Goal: Use online tool/utility: Utilize a website feature to perform a specific function

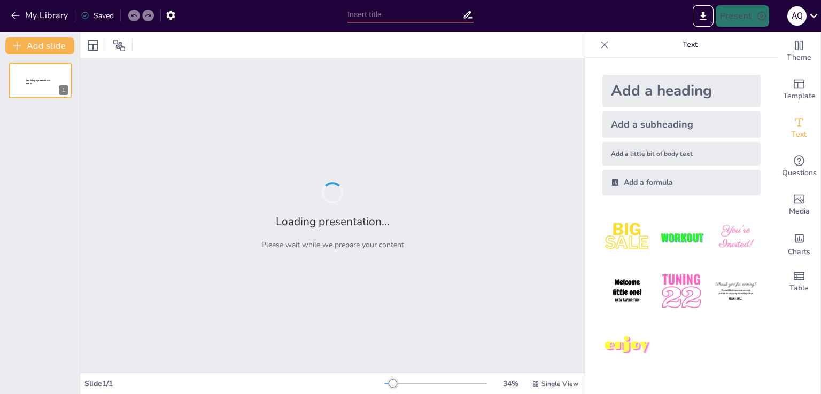
type input "Identification des parties du corps humain"
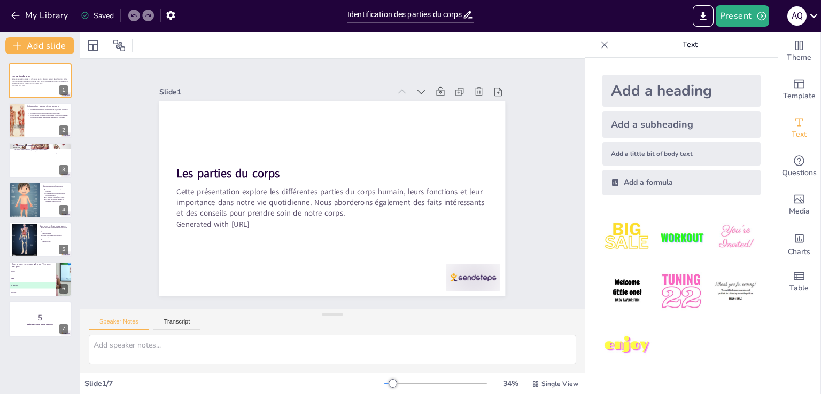
click at [561, 309] on div "Speaker Notes Transcript" at bounding box center [332, 322] width 504 height 26
click at [33, 120] on div at bounding box center [40, 121] width 64 height 36
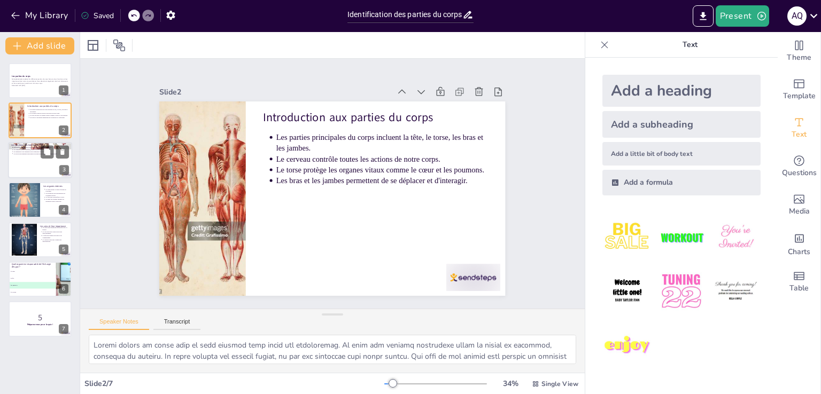
click at [30, 156] on div at bounding box center [40, 160] width 64 height 36
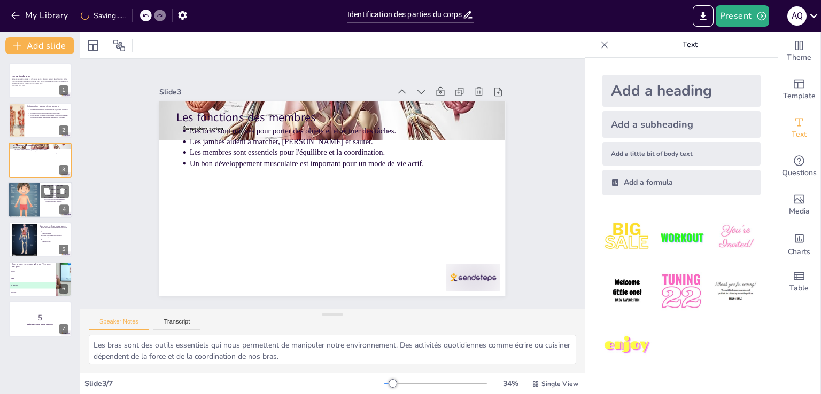
click at [24, 197] on div at bounding box center [24, 200] width 32 height 42
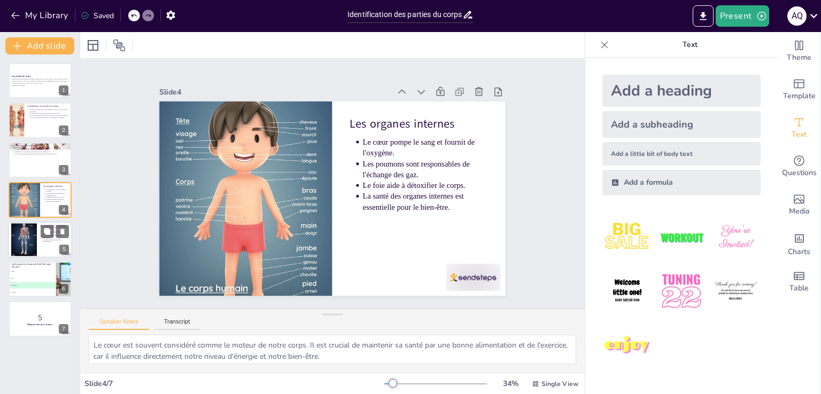
click at [26, 229] on div at bounding box center [24, 239] width 26 height 35
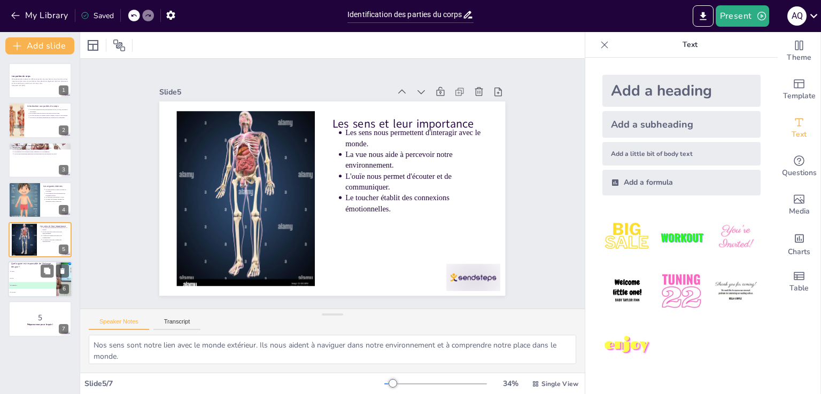
click at [32, 282] on li "C Les poumons" at bounding box center [32, 285] width 48 height 7
type textarea "La réponse correcte est "Les poumons", comme discuté dans la diapositive sur le…"
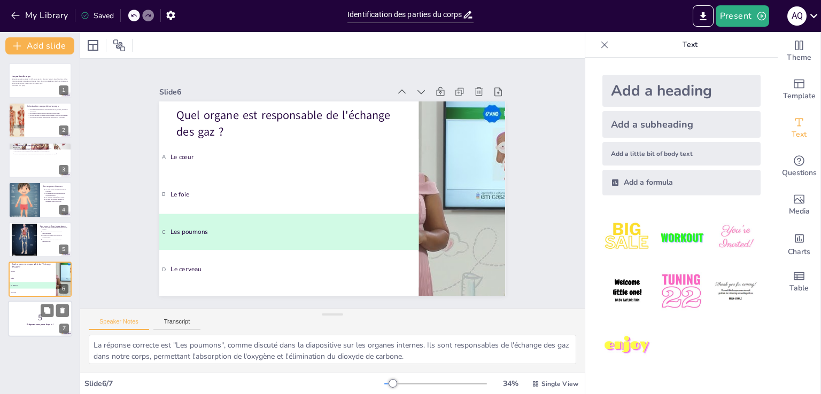
click at [29, 315] on p "5" at bounding box center [40, 318] width 58 height 12
